Goal: Transaction & Acquisition: Purchase product/service

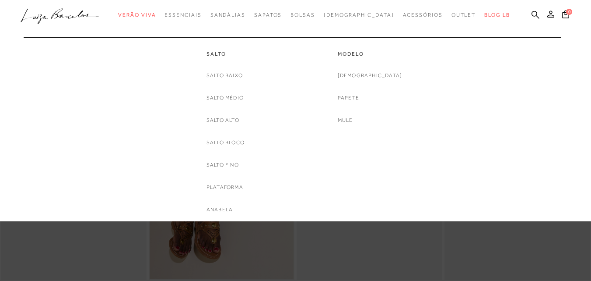
drag, startPoint x: 92, startPoint y: 51, endPoint x: 230, endPoint y: 7, distance: 144.6
click at [0, 0] on link "Em Alta" at bounding box center [0, 0] width 0 height 0
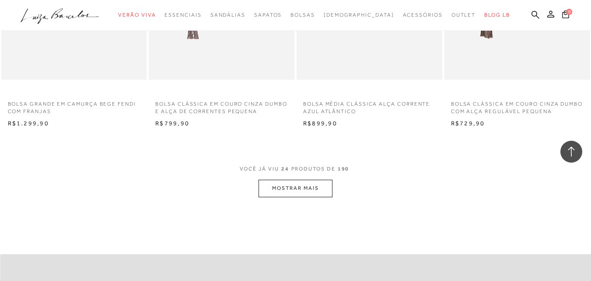
scroll to position [1585, 0]
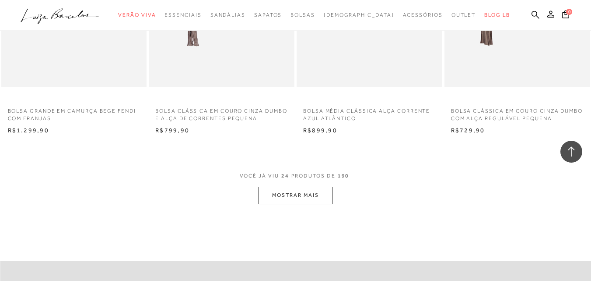
click at [304, 186] on button "MOSTRAR MAIS" at bounding box center [296, 194] width 74 height 17
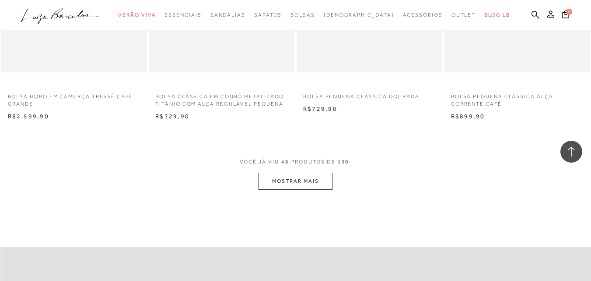
scroll to position [3229, 0]
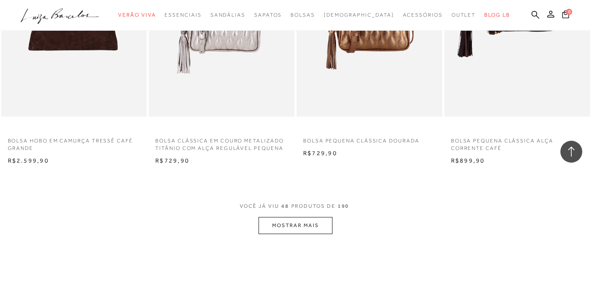
click at [306, 217] on button "MOSTRAR MAIS" at bounding box center [296, 225] width 74 height 17
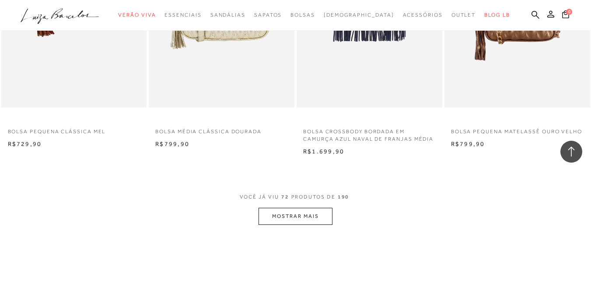
scroll to position [4980, 0]
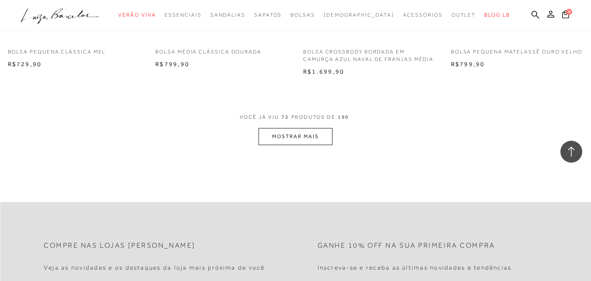
click at [274, 130] on button "MOSTRAR MAIS" at bounding box center [296, 136] width 74 height 17
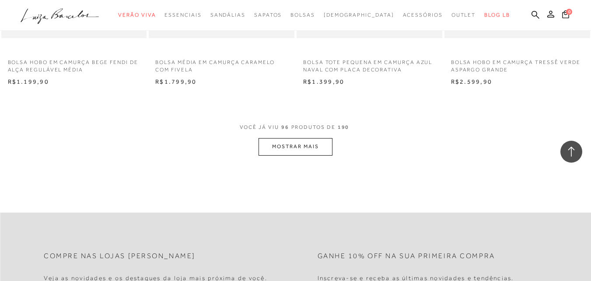
scroll to position [6731, 0]
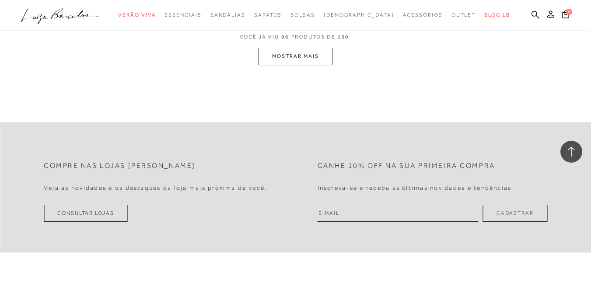
click at [281, 55] on button "MOSTRAR MAIS" at bounding box center [296, 56] width 74 height 17
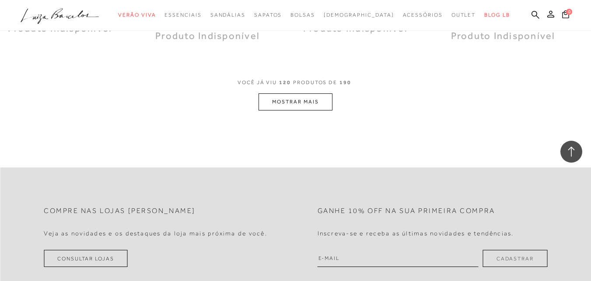
scroll to position [8305, 0]
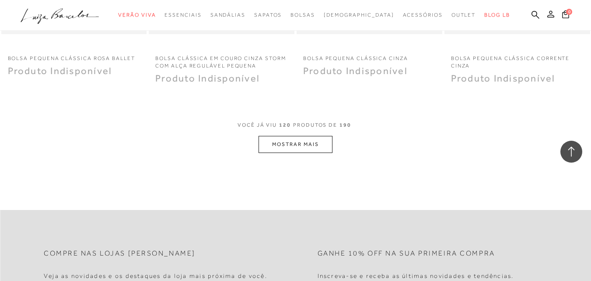
click at [548, 14] on icon at bounding box center [551, 14] width 7 height 7
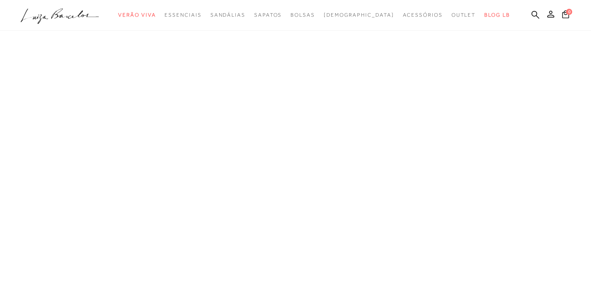
scroll to position [86, 0]
click at [548, 14] on icon at bounding box center [551, 14] width 7 height 7
click at [532, 12] on icon at bounding box center [536, 15] width 8 height 8
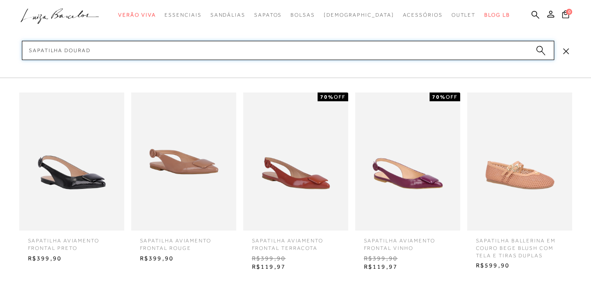
type input "sapatilha dourada"
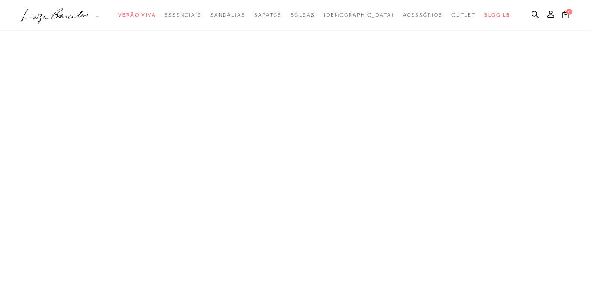
click at [78, 13] on icon ".a{fill-rule:evenodd;}" at bounding box center [60, 16] width 79 height 18
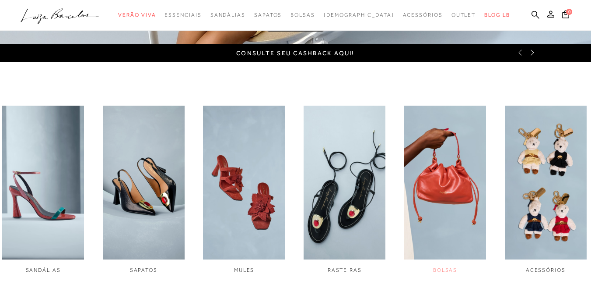
scroll to position [306, 0]
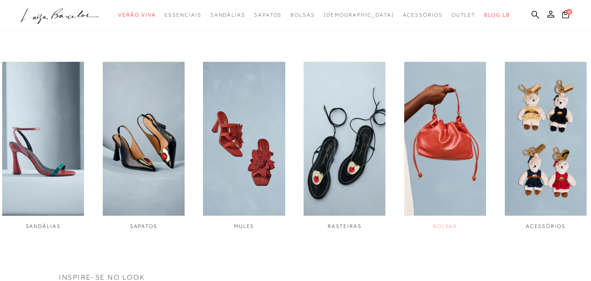
click at [449, 148] on img "5 / 6" at bounding box center [445, 139] width 82 height 154
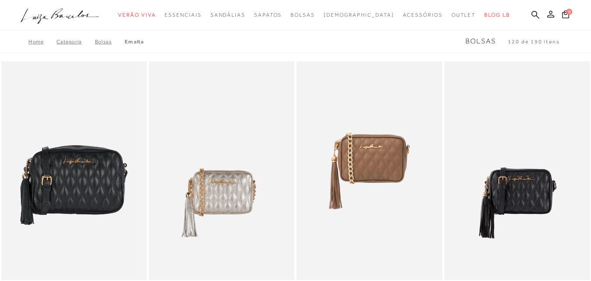
click at [548, 14] on icon at bounding box center [551, 14] width 7 height 7
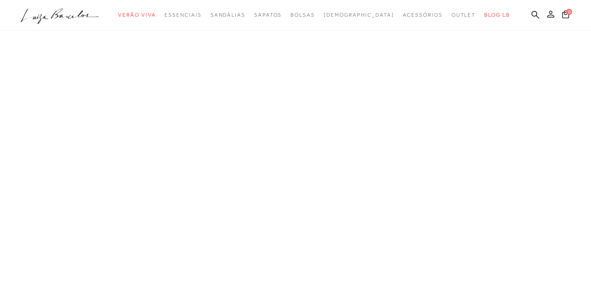
click at [548, 16] on icon at bounding box center [551, 14] width 7 height 7
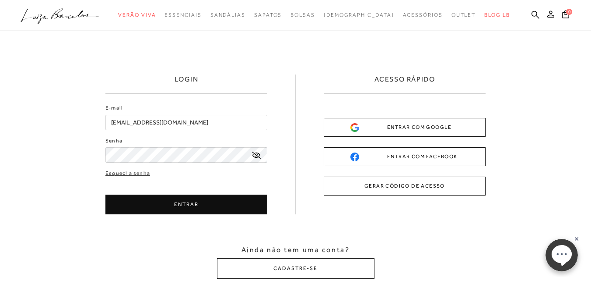
click at [115, 205] on button "ENTRAR" at bounding box center [186, 204] width 162 height 20
click at [189, 204] on button "ENTRAR" at bounding box center [186, 204] width 162 height 20
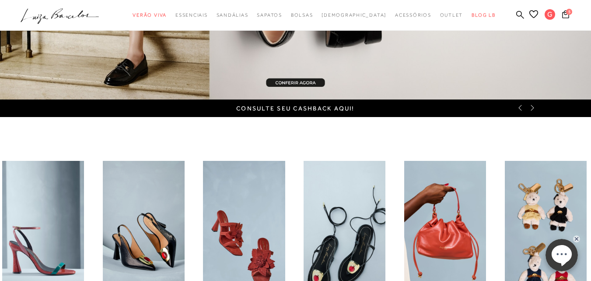
scroll to position [219, 0]
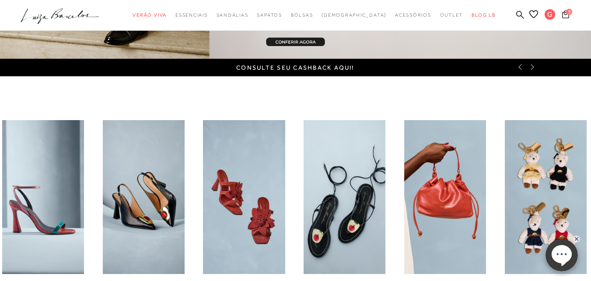
click at [566, 14] on span "5" at bounding box center [569, 12] width 6 height 6
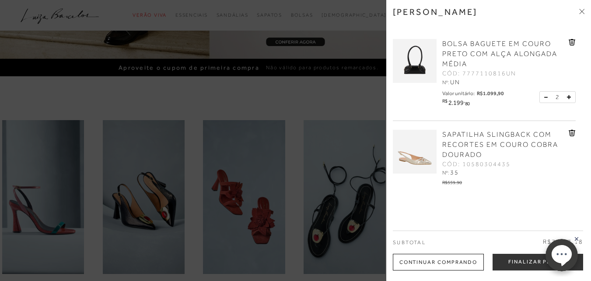
click at [541, 96] on div "2" at bounding box center [558, 97] width 36 height 12
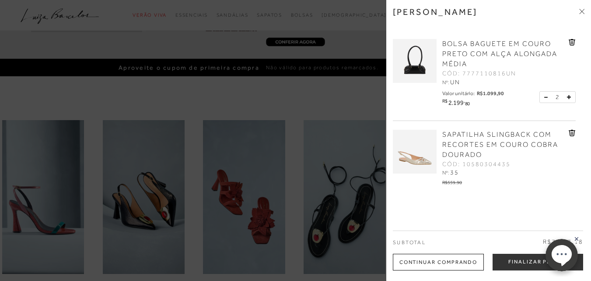
click at [544, 97] on icon at bounding box center [545, 97] width 3 height 0
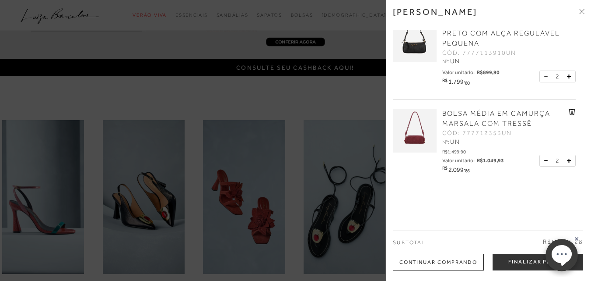
click at [544, 76] on icon at bounding box center [546, 76] width 4 height 1
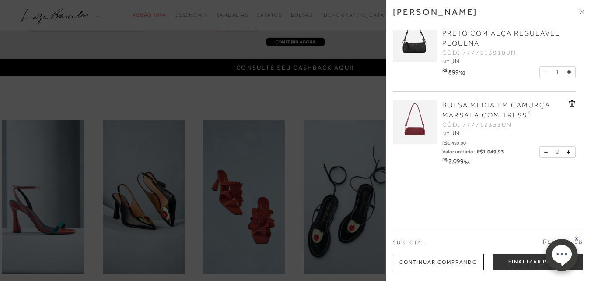
click at [544, 152] on button at bounding box center [547, 152] width 7 height 8
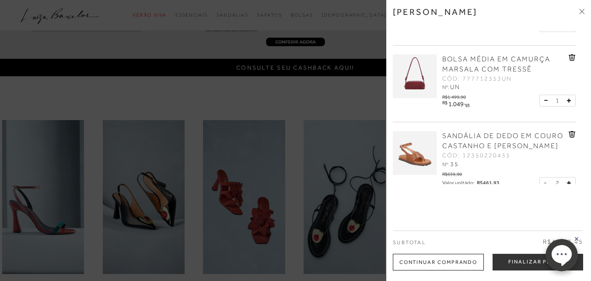
scroll to position [301, 0]
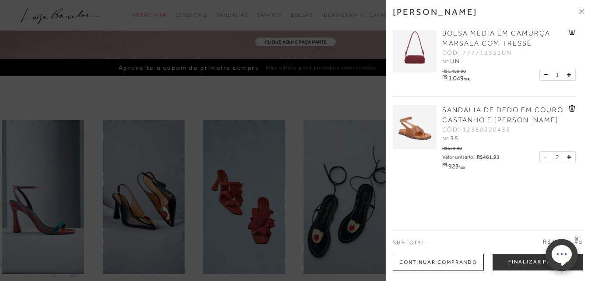
click at [549, 156] on button at bounding box center [547, 157] width 7 height 8
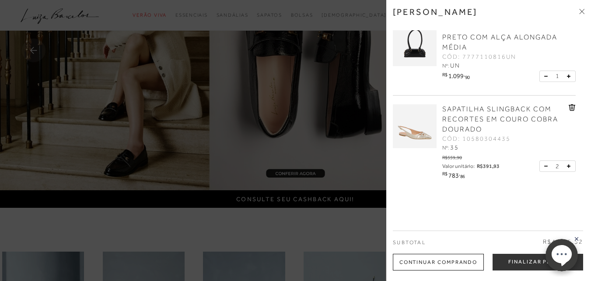
scroll to position [0, 0]
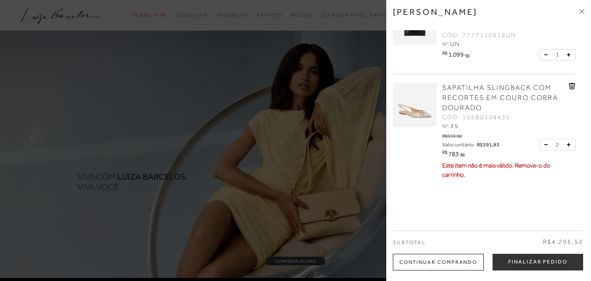
scroll to position [88, 0]
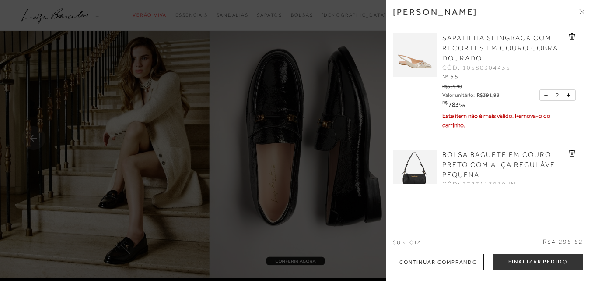
click at [474, 45] on span "SAPATILHA SLINGBACK COM RECORTES EM COURO COBRA DOURADO" at bounding box center [500, 48] width 116 height 28
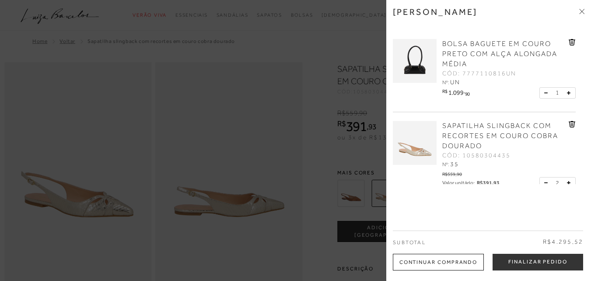
click at [249, 123] on div at bounding box center [295, 140] width 591 height 281
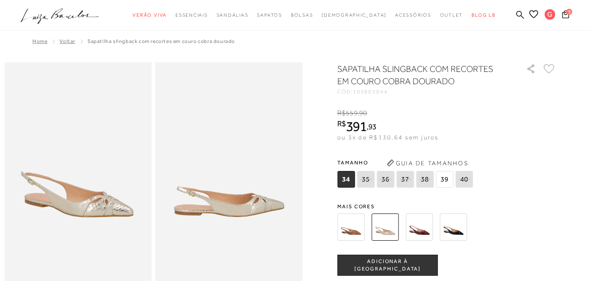
scroll to position [131, 0]
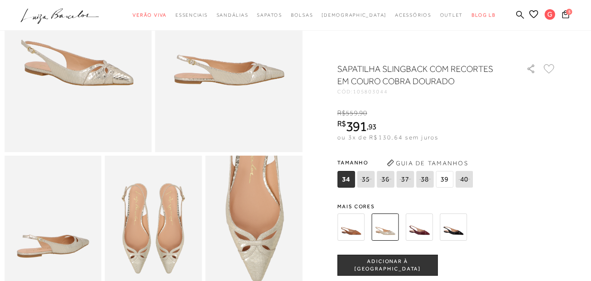
click at [429, 228] on img at bounding box center [419, 226] width 27 height 27
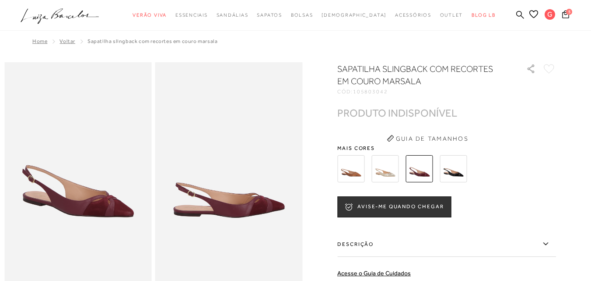
scroll to position [44, 0]
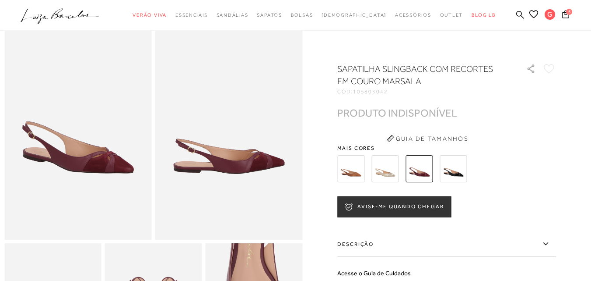
click at [562, 14] on icon at bounding box center [565, 14] width 7 height 8
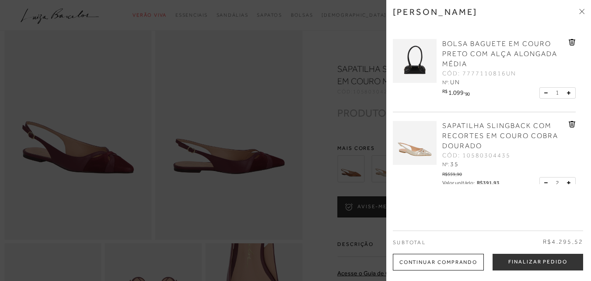
click at [572, 126] on icon at bounding box center [572, 125] width 1 height 4
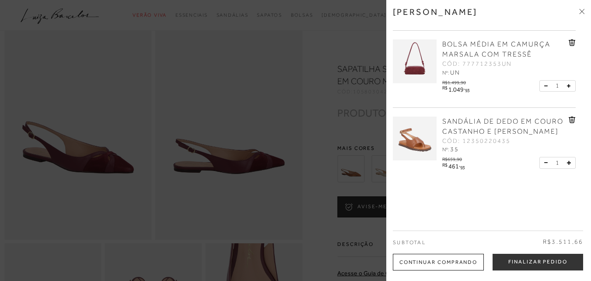
scroll to position [173, 0]
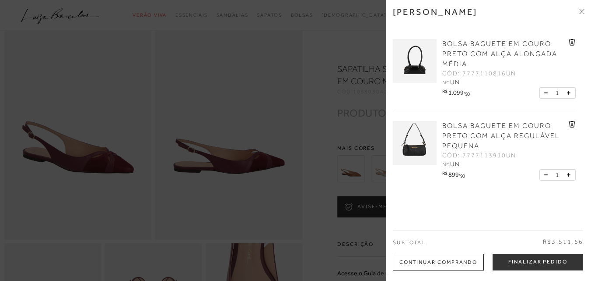
click at [465, 45] on span "BOLSA BAGUETE EM COURO PRETO COM ALÇA ALONGADA MÉDIA" at bounding box center [499, 54] width 115 height 28
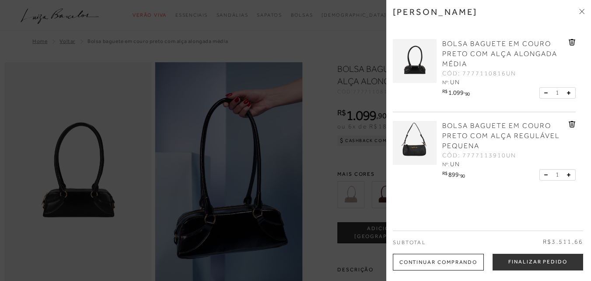
click at [138, 83] on div at bounding box center [295, 140] width 591 height 281
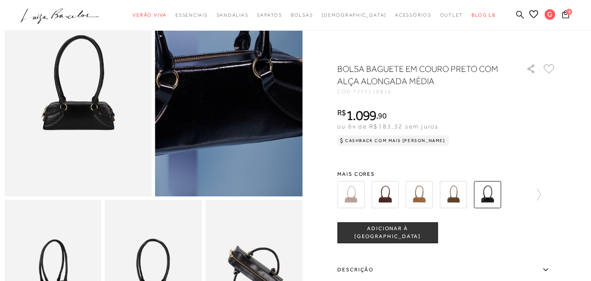
scroll to position [88, 0]
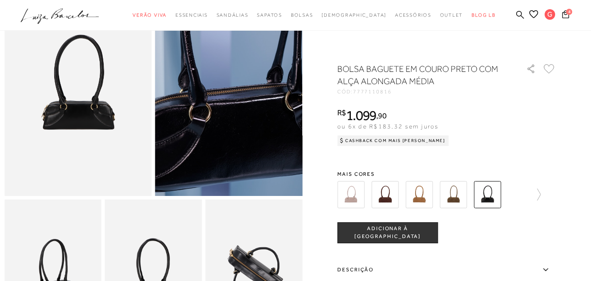
click at [222, 154] on img at bounding box center [237, 20] width 295 height 442
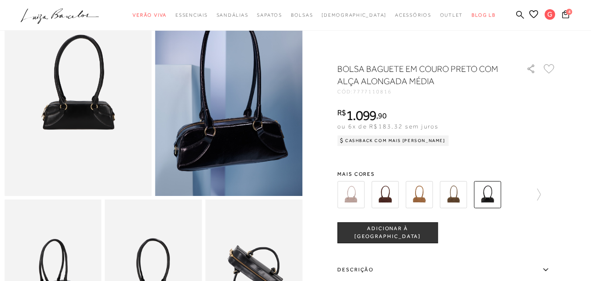
click at [265, 277] on img at bounding box center [253, 272] width 97 height 146
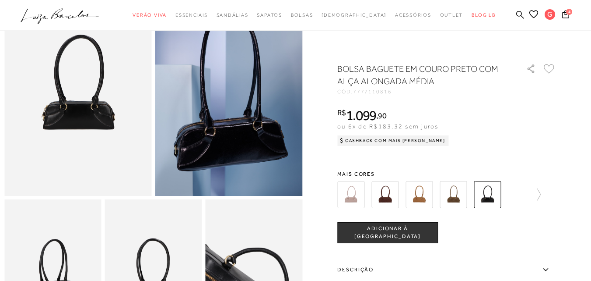
scroll to position [219, 0]
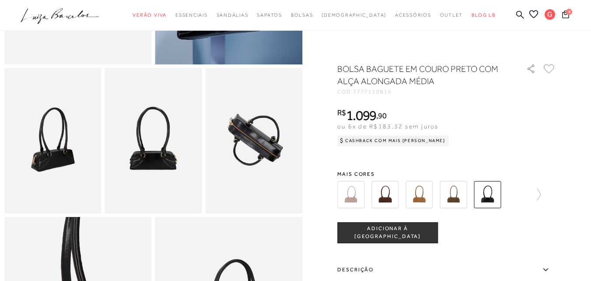
click at [184, 178] on img at bounding box center [153, 141] width 97 height 146
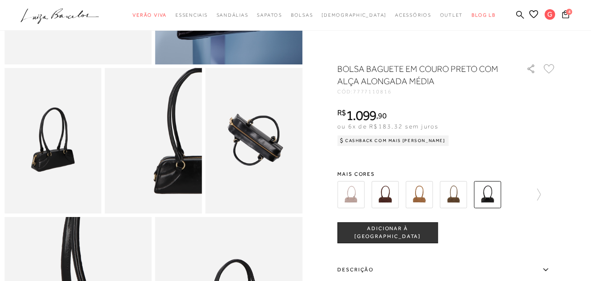
click at [105, 153] on img at bounding box center [201, 134] width 194 height 291
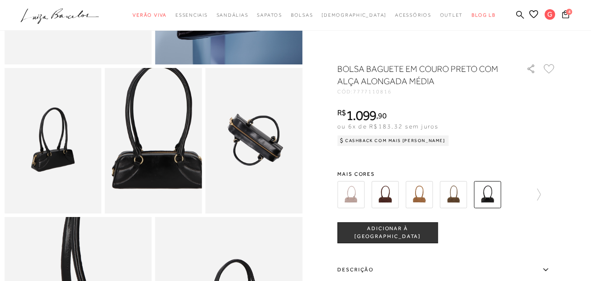
click at [147, 158] on img at bounding box center [159, 129] width 194 height 291
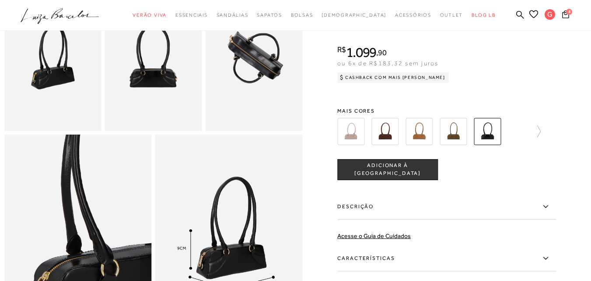
scroll to position [394, 0]
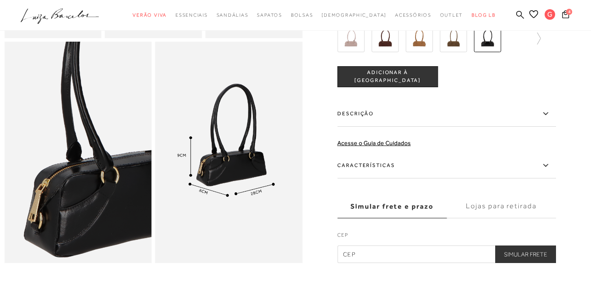
click at [223, 171] on img at bounding box center [228, 152] width 147 height 221
click at [115, 196] on img at bounding box center [77, 152] width 147 height 221
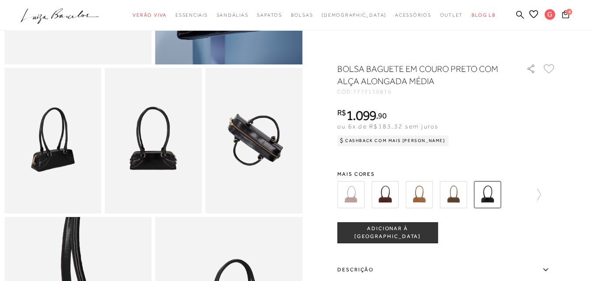
scroll to position [0, 0]
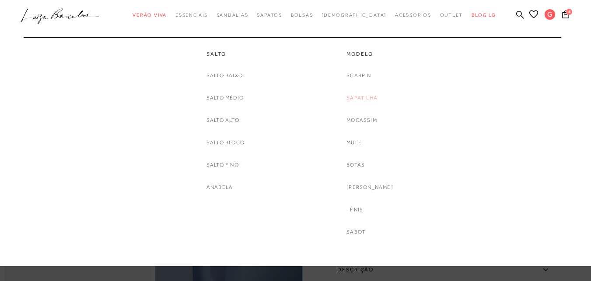
click at [371, 95] on link "Sapatilha" at bounding box center [362, 97] width 31 height 9
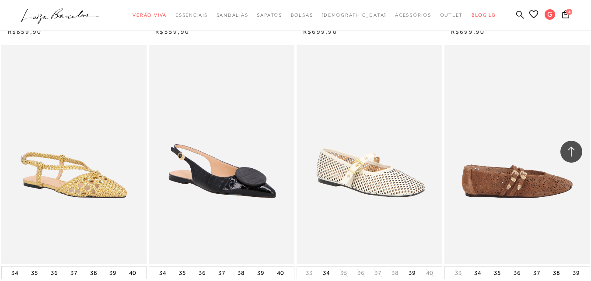
scroll to position [1576, 0]
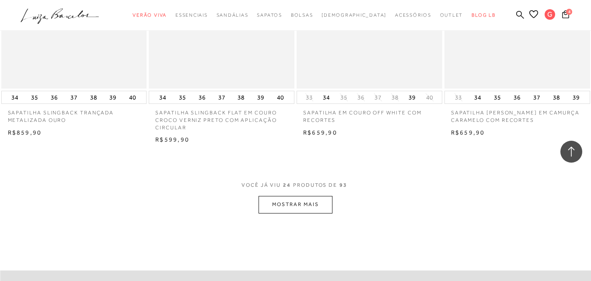
click at [301, 198] on button "MOSTRAR MAIS" at bounding box center [296, 204] width 74 height 17
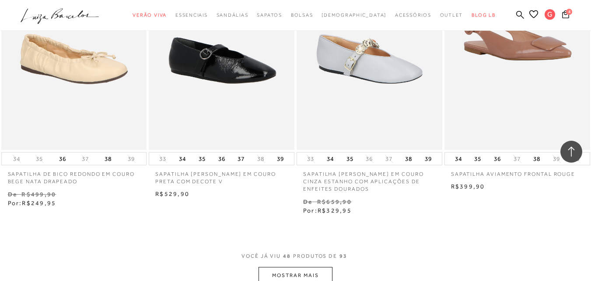
scroll to position [3282, 0]
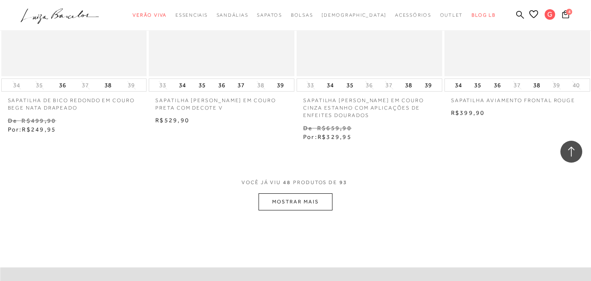
click at [309, 203] on button "MOSTRAR MAIS" at bounding box center [296, 201] width 74 height 17
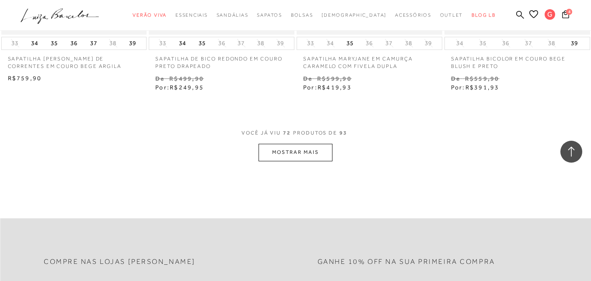
scroll to position [5121, 0]
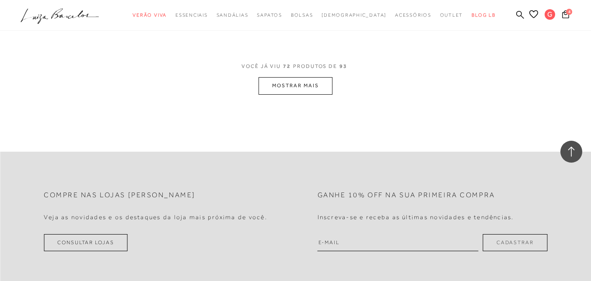
click at [284, 89] on button "MOSTRAR MAIS" at bounding box center [296, 85] width 74 height 17
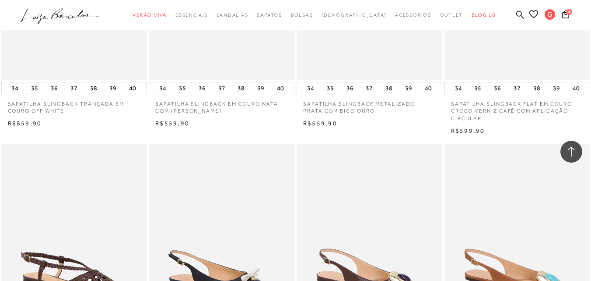
scroll to position [1094, 0]
